Goal: Connect with others: Connect with others

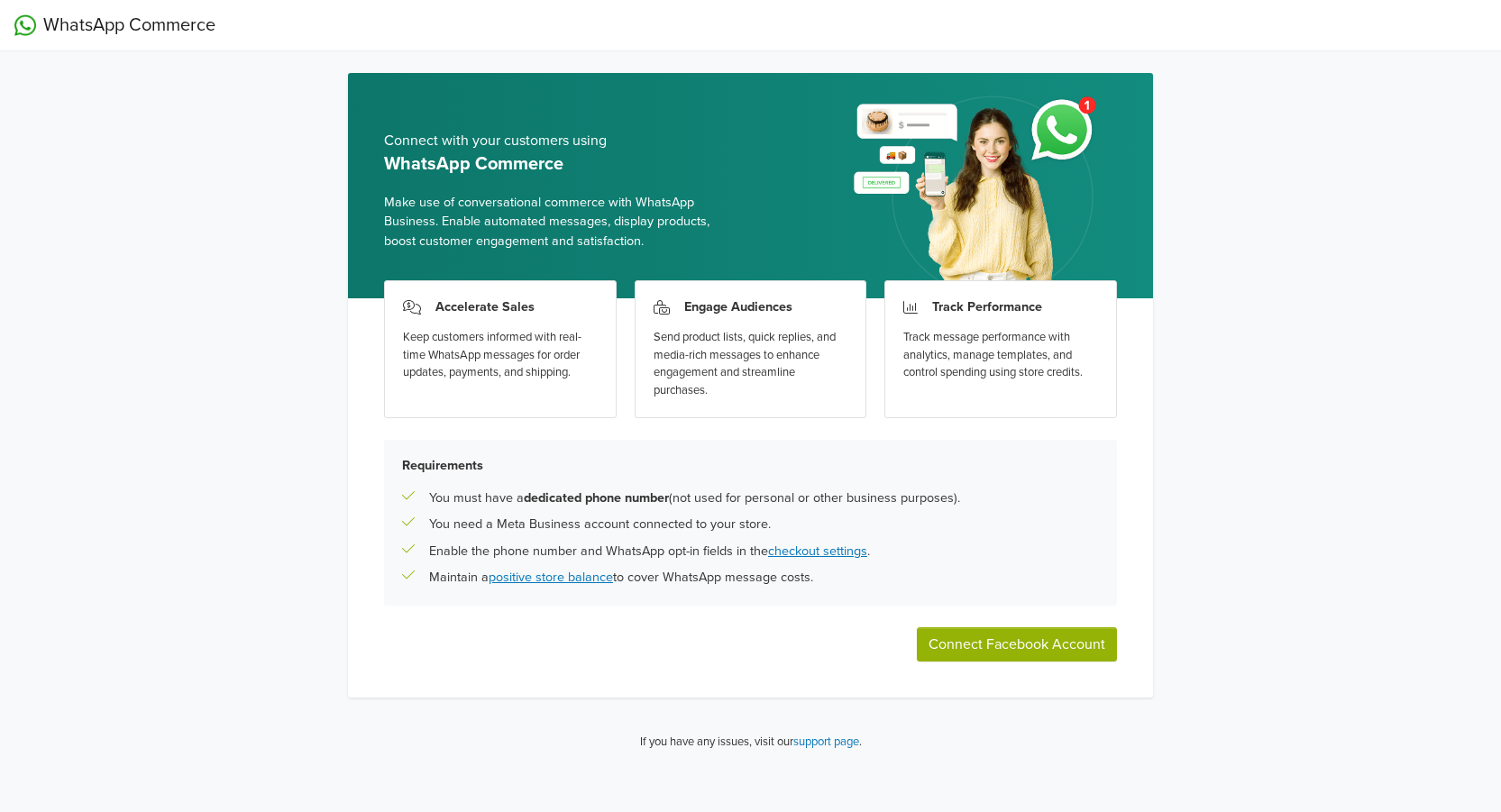
click at [1005, 636] on button "Connect Facebook Account" at bounding box center [1017, 644] width 200 height 34
click at [993, 632] on button "Connect Facebook Account" at bounding box center [1017, 644] width 200 height 34
click at [1334, 425] on div "WhatsApp Commerce Connect with your customers using WhatsApp Commerce Make use …" at bounding box center [750, 383] width 1501 height 766
click at [1030, 649] on button "Connect Facebook Account" at bounding box center [1017, 644] width 200 height 34
click at [510, 682] on div "Accelerate Sales Keep customers informed with real-time WhatsApp messages for o…" at bounding box center [751, 498] width 805 height 400
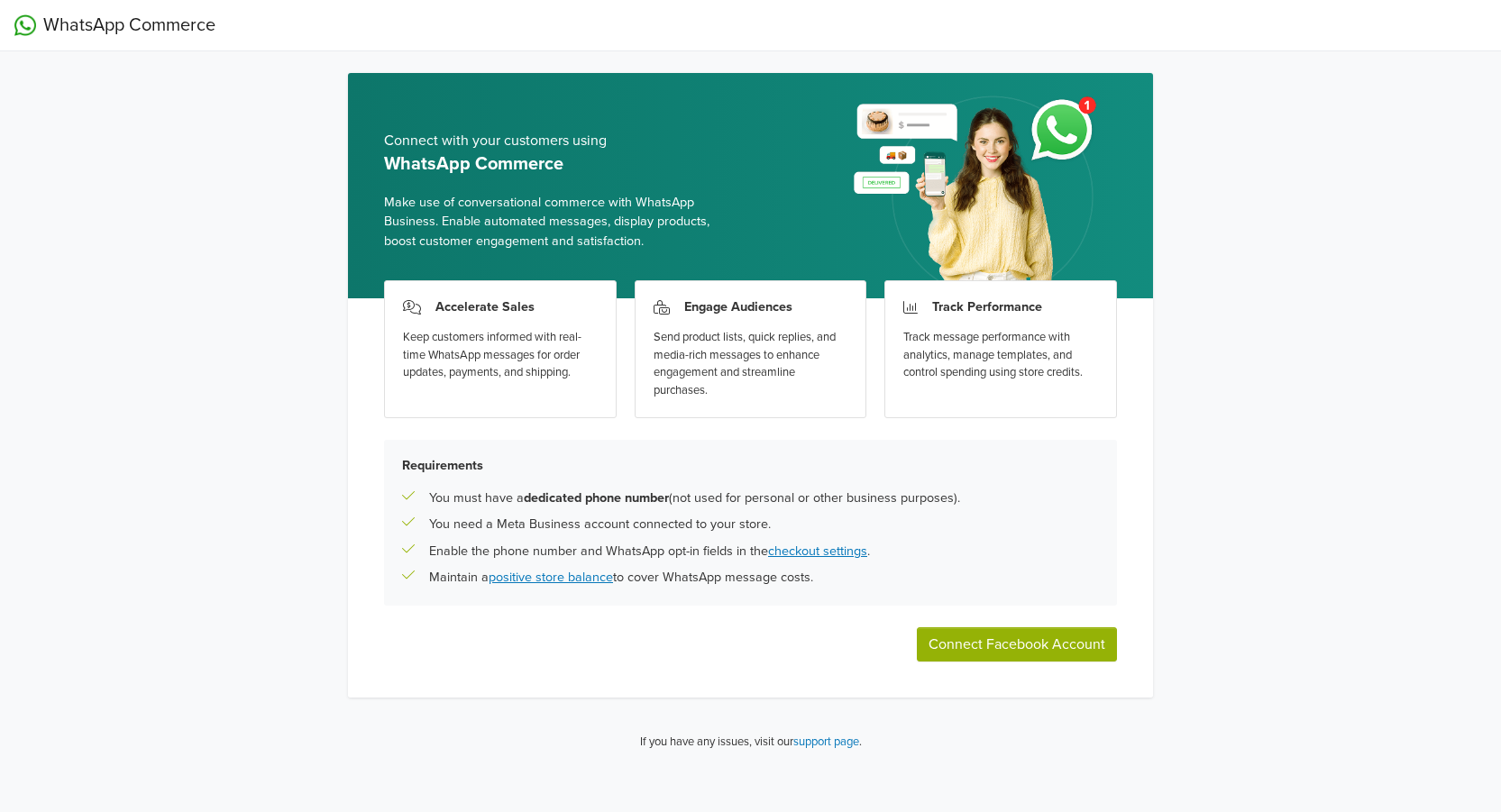
click at [1024, 640] on button "Connect Facebook Account" at bounding box center [1017, 644] width 200 height 34
